Goal: Task Accomplishment & Management: Use online tool/utility

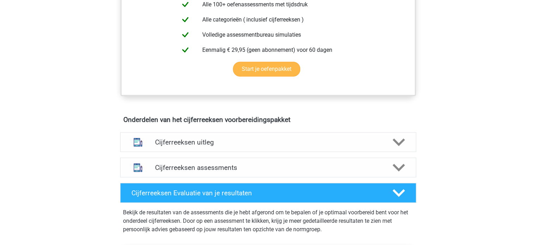
scroll to position [317, 0]
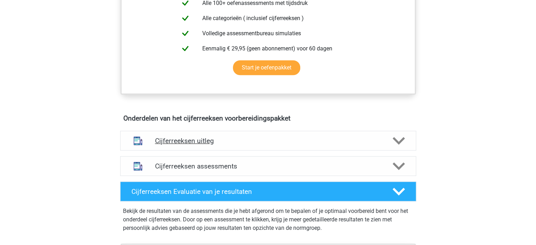
click at [397, 145] on polygon at bounding box center [399, 141] width 12 height 8
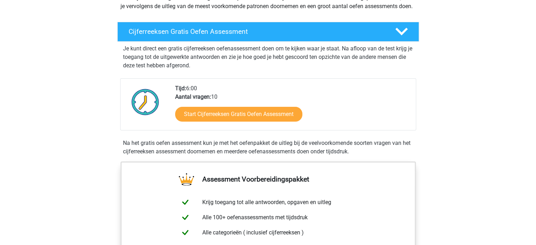
scroll to position [71, 0]
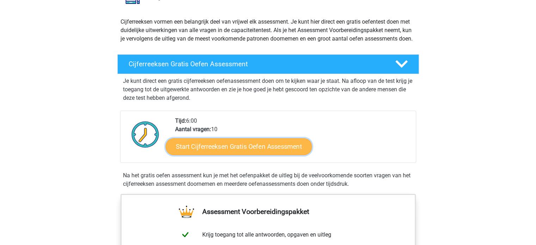
click at [248, 153] on link "Start Cijferreeksen Gratis Oefen Assessment" at bounding box center [239, 146] width 146 height 17
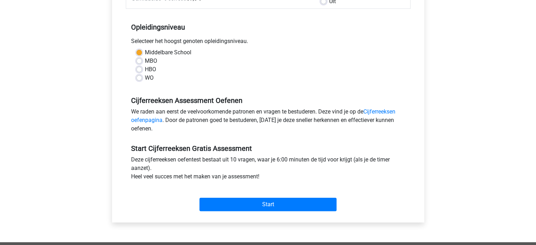
scroll to position [141, 0]
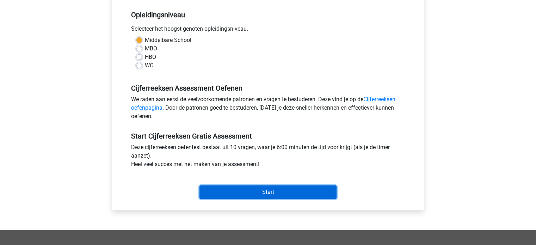
click at [252, 191] on input "Start" at bounding box center [268, 192] width 137 height 13
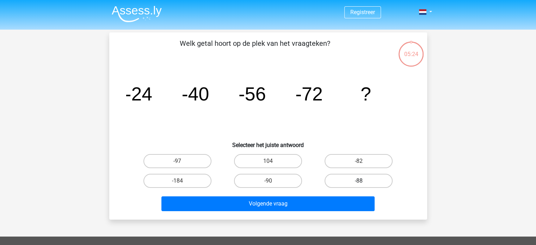
click at [355, 175] on label "-88" at bounding box center [359, 181] width 68 height 14
click at [359, 181] on input "-88" at bounding box center [361, 183] width 5 height 5
radio input "true"
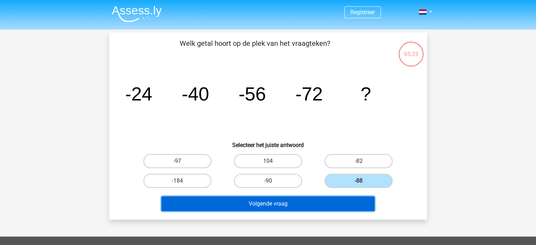
click at [279, 201] on button "Volgende vraag" at bounding box center [268, 203] width 213 height 15
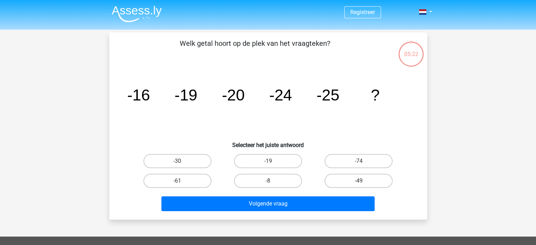
scroll to position [32, 0]
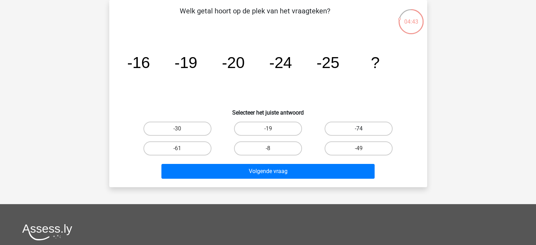
click at [358, 128] on label "-74" at bounding box center [359, 129] width 68 height 14
click at [359, 129] on input "-74" at bounding box center [361, 131] width 5 height 5
radio input "true"
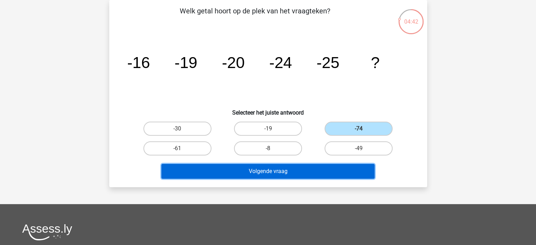
click at [269, 172] on button "Volgende vraag" at bounding box center [268, 171] width 213 height 15
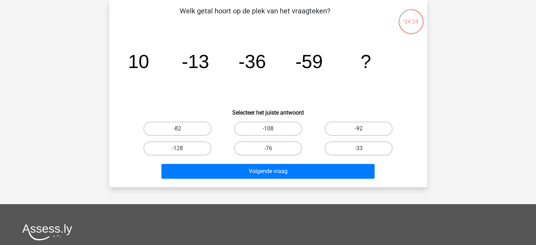
drag, startPoint x: 351, startPoint y: 129, endPoint x: 346, endPoint y: 129, distance: 4.9
click at [351, 128] on label "-92" at bounding box center [359, 129] width 68 height 14
click at [359, 129] on input "-92" at bounding box center [361, 131] width 5 height 5
radio input "true"
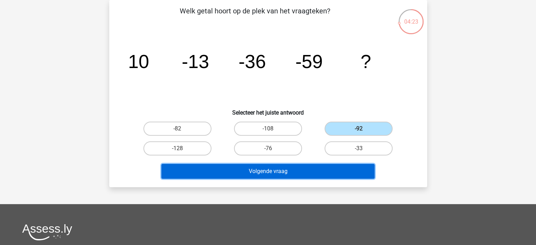
click at [288, 173] on button "Volgende vraag" at bounding box center [268, 171] width 213 height 15
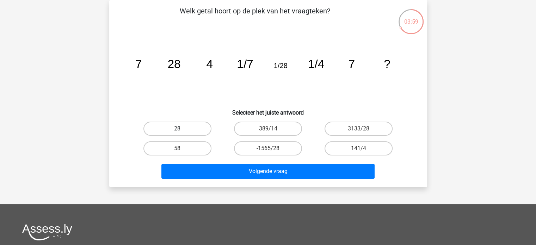
click at [182, 129] on input "28" at bounding box center [179, 131] width 5 height 5
radio input "true"
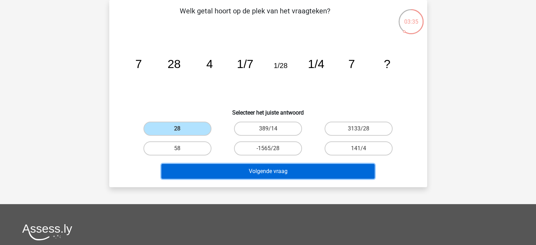
click at [274, 170] on button "Volgende vraag" at bounding box center [268, 171] width 213 height 15
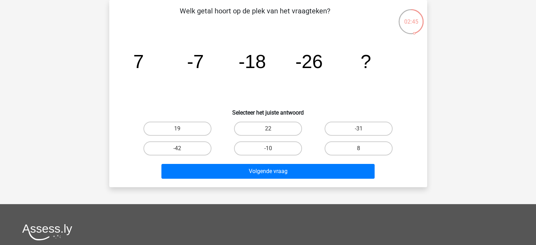
click at [363, 130] on input "-31" at bounding box center [361, 131] width 5 height 5
radio input "true"
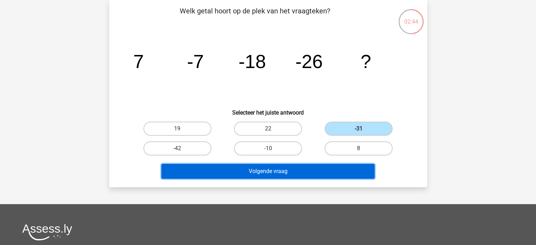
click at [296, 169] on button "Volgende vraag" at bounding box center [268, 171] width 213 height 15
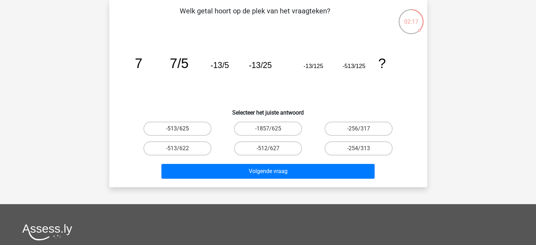
click at [184, 126] on label "-513/625" at bounding box center [178, 129] width 68 height 14
click at [182, 129] on input "-513/625" at bounding box center [179, 131] width 5 height 5
radio input "true"
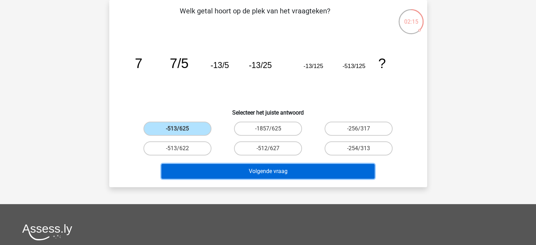
click at [262, 167] on button "Volgende vraag" at bounding box center [268, 171] width 213 height 15
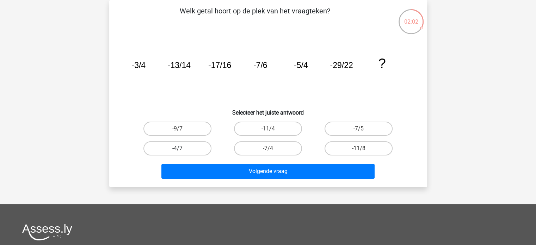
click at [187, 147] on label "-4/7" at bounding box center [178, 148] width 68 height 14
click at [182, 148] on input "-4/7" at bounding box center [179, 150] width 5 height 5
radio input "true"
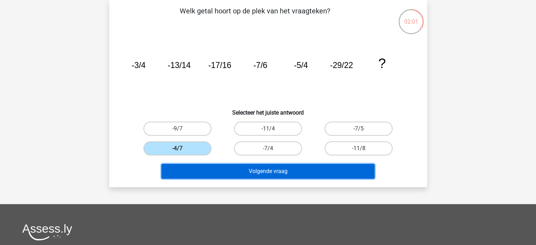
click at [255, 173] on button "Volgende vraag" at bounding box center [268, 171] width 213 height 15
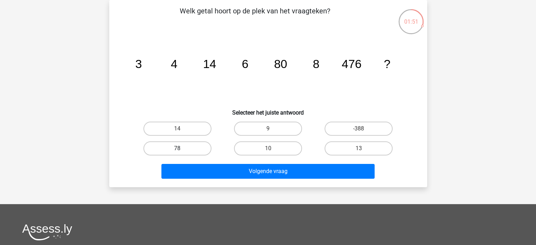
click at [193, 145] on label "78" at bounding box center [178, 148] width 68 height 14
click at [182, 148] on input "78" at bounding box center [179, 150] width 5 height 5
radio input "true"
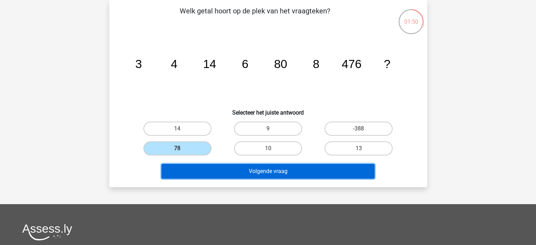
click at [257, 170] on button "Volgende vraag" at bounding box center [268, 171] width 213 height 15
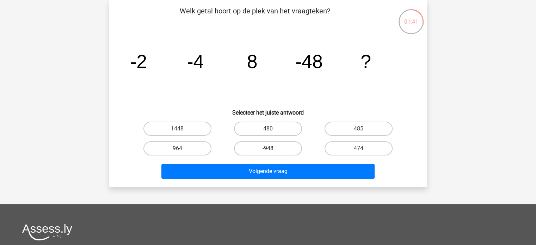
click at [264, 146] on label "-948" at bounding box center [268, 148] width 68 height 14
click at [268, 148] on input "-948" at bounding box center [270, 150] width 5 height 5
radio input "true"
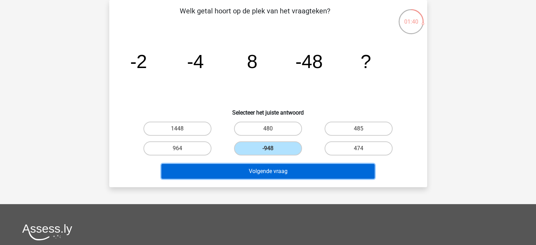
click at [270, 176] on button "Volgende vraag" at bounding box center [268, 171] width 213 height 15
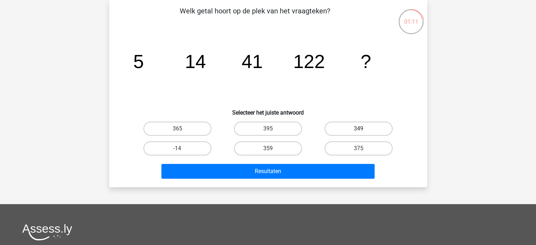
drag, startPoint x: 358, startPoint y: 125, endPoint x: 354, endPoint y: 134, distance: 9.9
click at [358, 126] on label "349" at bounding box center [359, 129] width 68 height 14
click at [359, 129] on input "349" at bounding box center [361, 131] width 5 height 5
radio input "true"
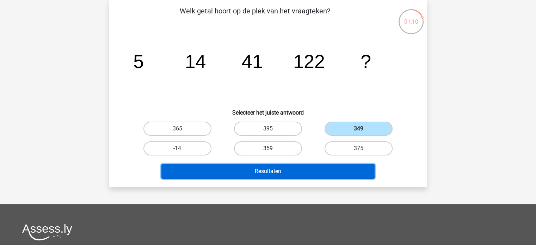
click at [299, 170] on button "Resultaten" at bounding box center [268, 171] width 213 height 15
